Goal: Communication & Community: Ask a question

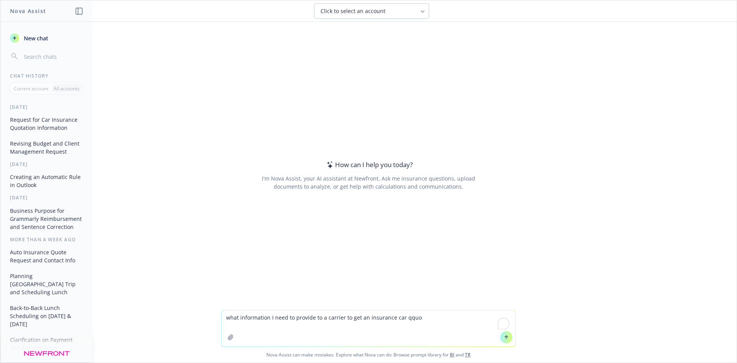
click at [364, 314] on textarea "what information I need to provide to a carrier to get an insurance car qquo" at bounding box center [368, 328] width 294 height 36
click at [398, 319] on textarea "what information I need to provide to a carrier to get a car insurance car qquo" at bounding box center [368, 328] width 294 height 36
click at [413, 318] on textarea "what information I need to provide to a carrier to get a car insurance qquo" at bounding box center [368, 328] width 294 height 36
click at [399, 317] on textarea "what information I need to provide to a carrier to get a car insurance qquo" at bounding box center [368, 328] width 294 height 36
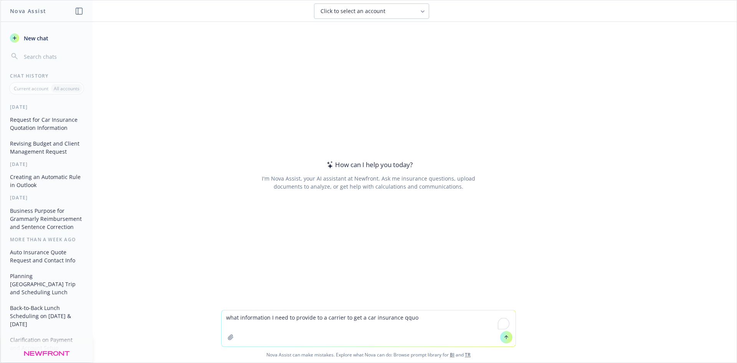
click at [399, 317] on textarea "what information I need to provide to a carrier to get a car insurance qquo" at bounding box center [368, 328] width 294 height 36
click at [267, 317] on textarea "what information I need to provide to a carrier to get a car insurance quote" at bounding box center [368, 328] width 294 height 36
click at [368, 317] on textarea "what informationdo I need to provide to a carrier to get a car insurance quote" at bounding box center [368, 328] width 294 height 36
drag, startPoint x: 273, startPoint y: 318, endPoint x: 277, endPoint y: 319, distance: 4.4
click at [273, 318] on textarea "what informationdo I need to provide to a carrier to get an car insurance quote" at bounding box center [368, 328] width 294 height 36
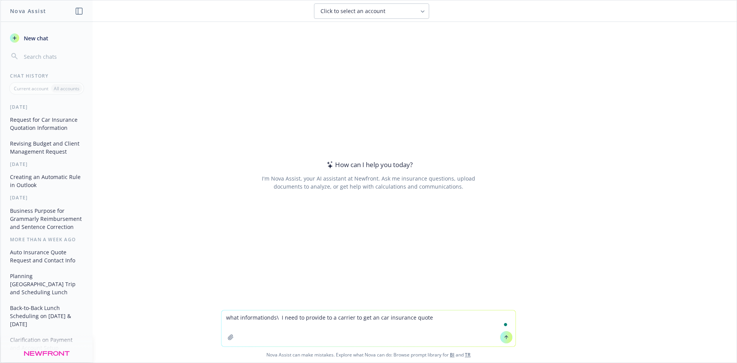
type textarea "what informationds I need to provide to a carrier to get an car insurance quote"
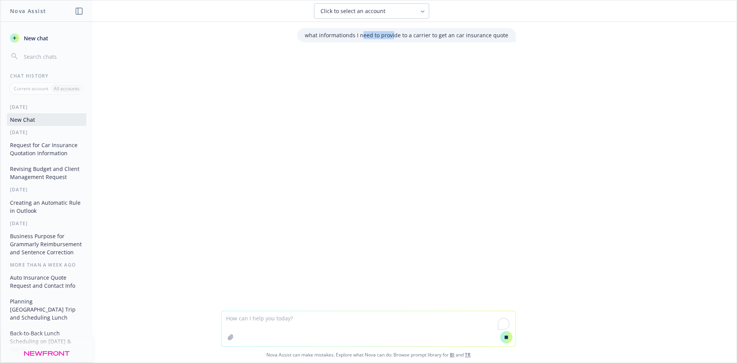
drag, startPoint x: 368, startPoint y: 35, endPoint x: 399, endPoint y: 32, distance: 30.9
click at [398, 32] on p "what informationds I need to provide to a carrier to get an car insurance quote" at bounding box center [406, 35] width 203 height 8
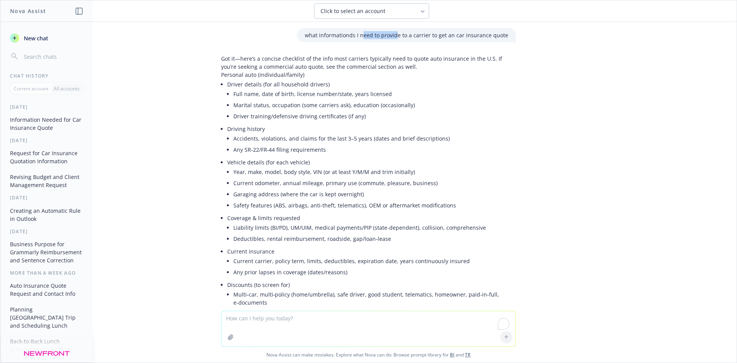
click at [230, 335] on icon "button" at bounding box center [231, 337] width 6 height 6
click at [337, 320] on textarea "To enrich screen reader interactions, please activate Accessibility in Grammarl…" at bounding box center [368, 328] width 294 height 35
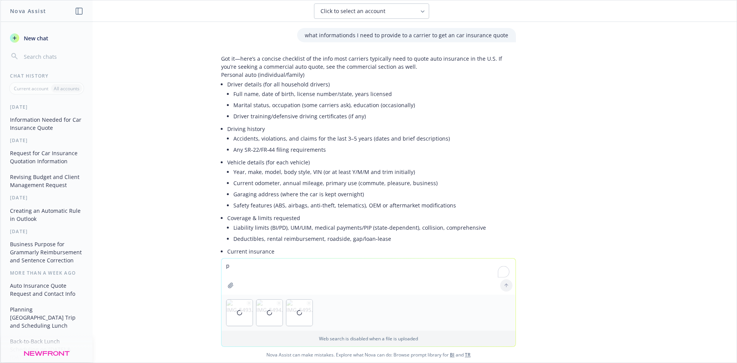
click at [337, 320] on div at bounding box center [368, 312] width 294 height 36
click at [305, 268] on textarea "p" at bounding box center [368, 276] width 294 height 36
type textarea "put this in a text for me"
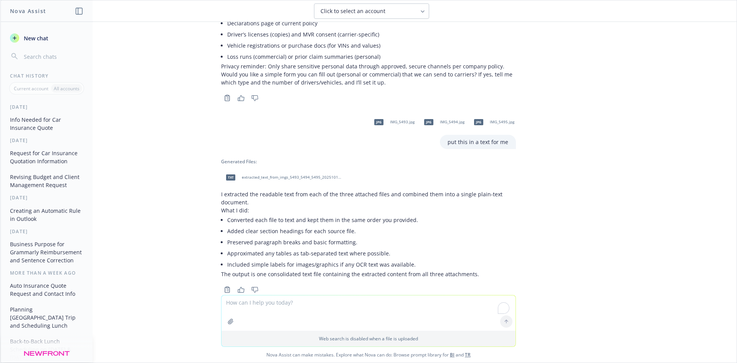
scroll to position [560, 0]
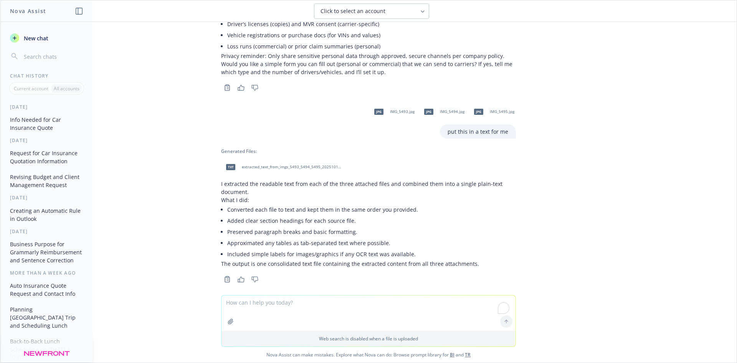
click at [246, 164] on span "extracted_text_from_imgs_5493_5494_5495_20251015_143223.txt" at bounding box center [292, 166] width 101 height 5
click at [292, 307] on textarea "To enrich screen reader interactions, please activate Accessibility in Grammarl…" at bounding box center [368, 312] width 294 height 35
paste textarea "2. Loremi Dolorsitame Conse adipisc eli seddoeiu tem inci utlabo et dol magnaa:…"
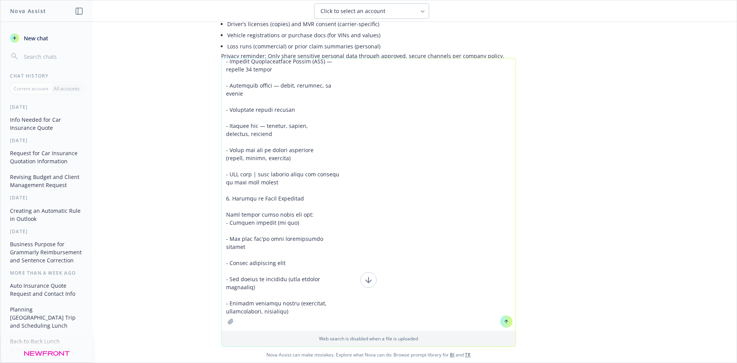
scroll to position [295, 0]
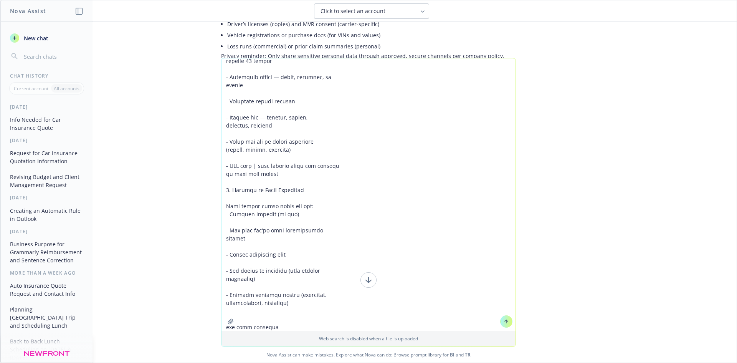
type textarea "2. Loremi Dolorsitame Conse adipisc eli seddoeiu tem inci utlabo et dol magnaa:…"
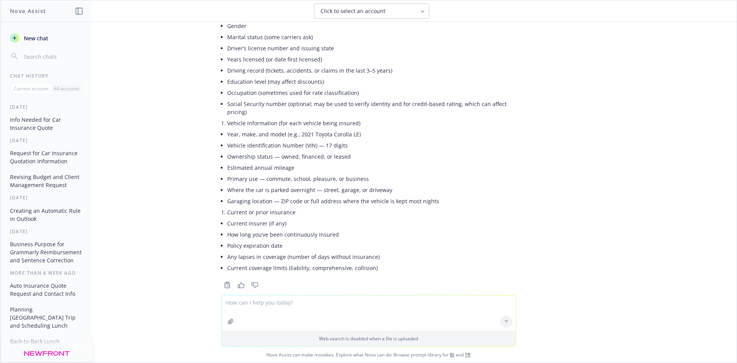
scroll to position [1206, 0]
